Goal: Information Seeking & Learning: Learn about a topic

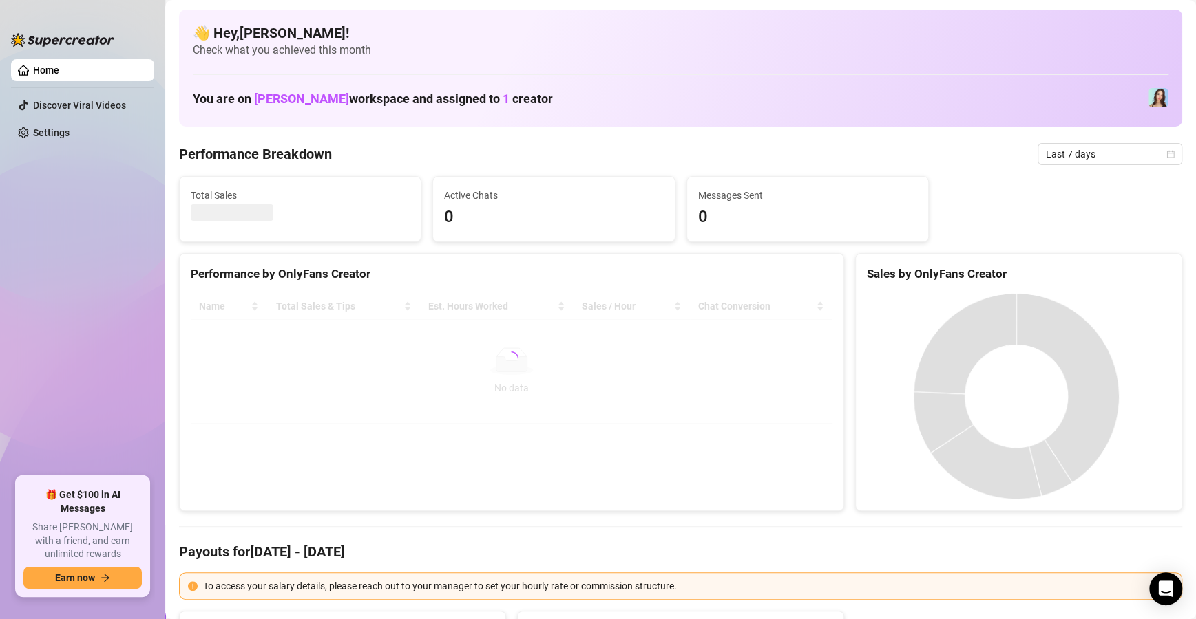
click at [526, 159] on div "Performance Breakdown Last 7 days" at bounding box center [680, 154] width 1003 height 22
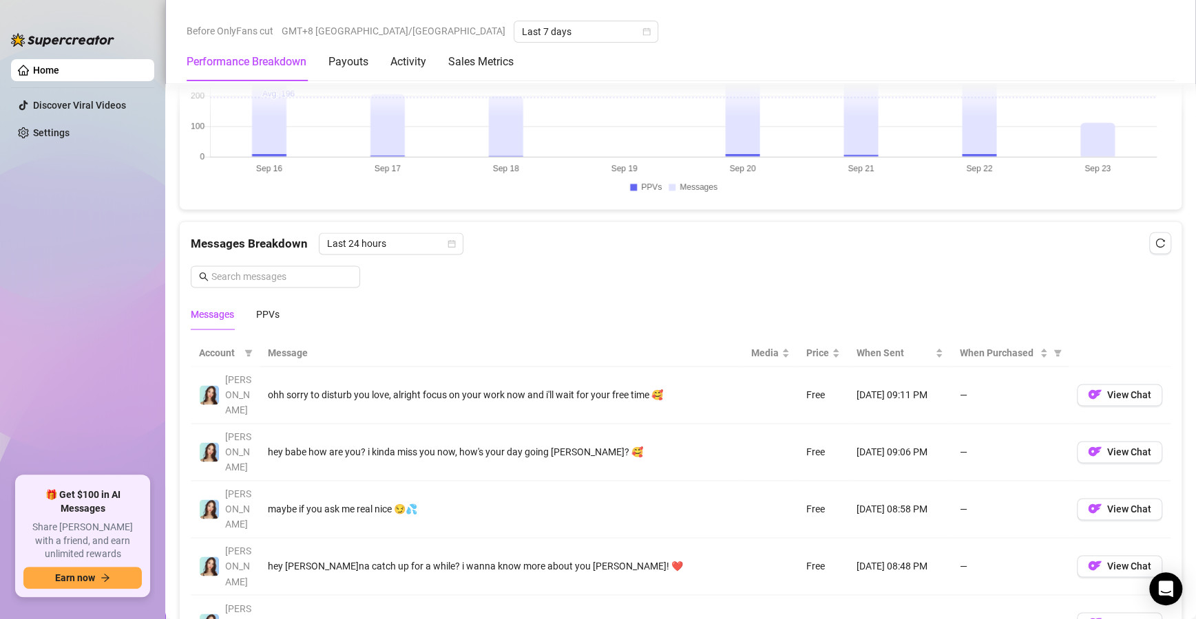
scroll to position [1083, 0]
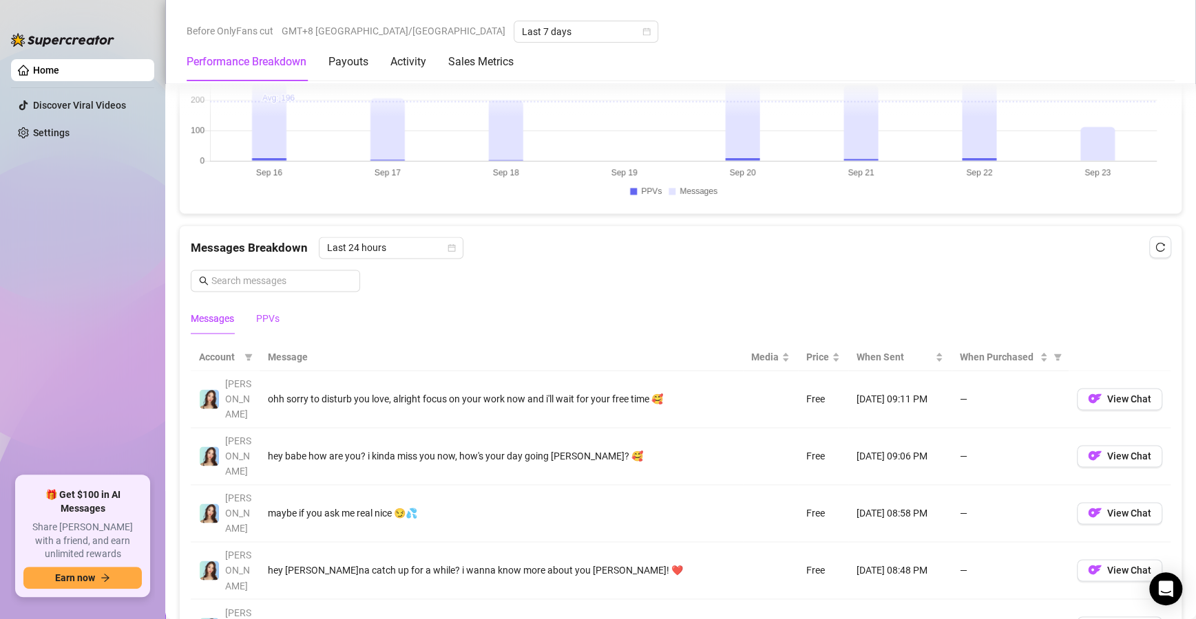
click at [274, 314] on div "PPVs" at bounding box center [267, 318] width 23 height 15
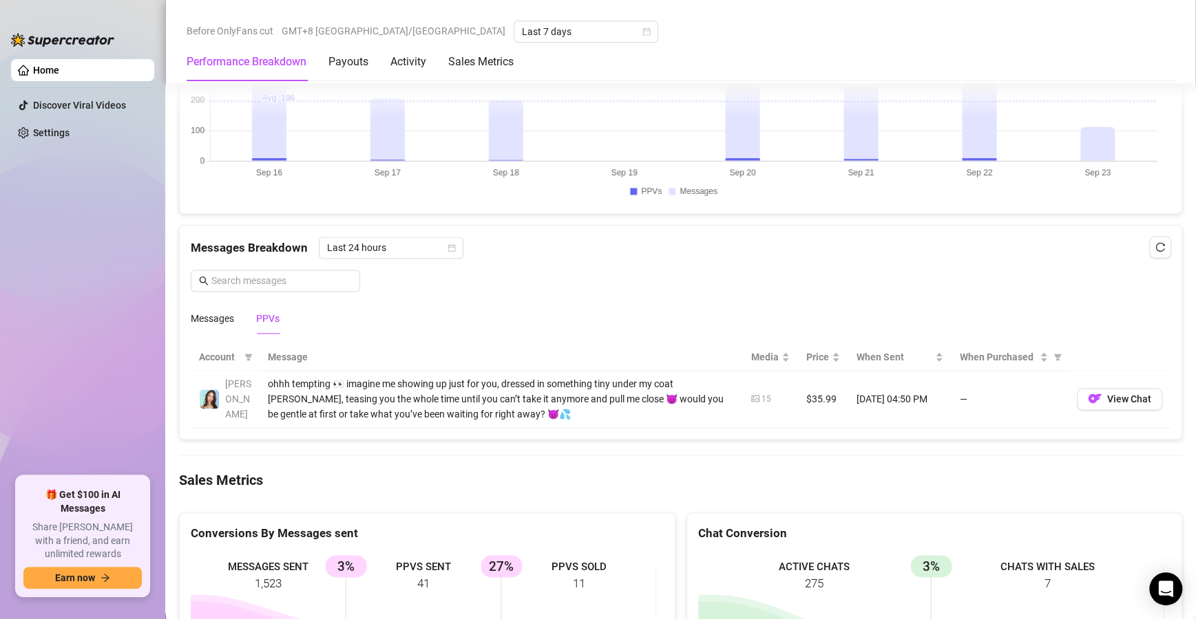
click at [487, 319] on div "Messages PPVs" at bounding box center [680, 319] width 979 height 32
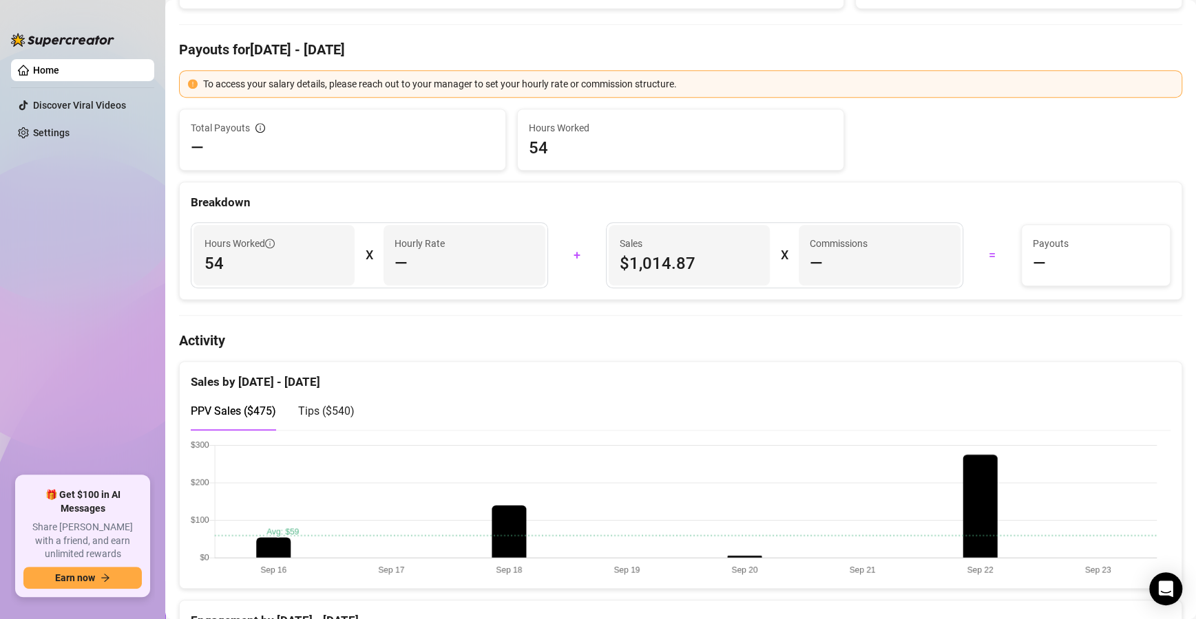
scroll to position [0, 0]
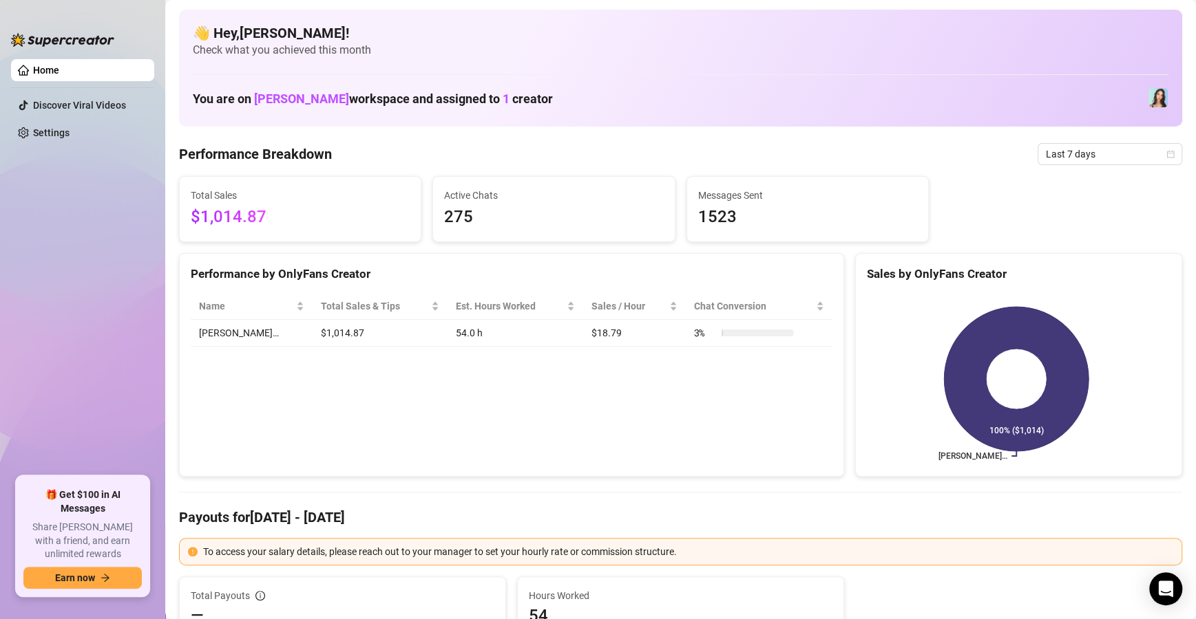
click at [428, 277] on div "Performance by OnlyFans Creator" at bounding box center [511, 274] width 641 height 19
